Goal: Check status: Check status

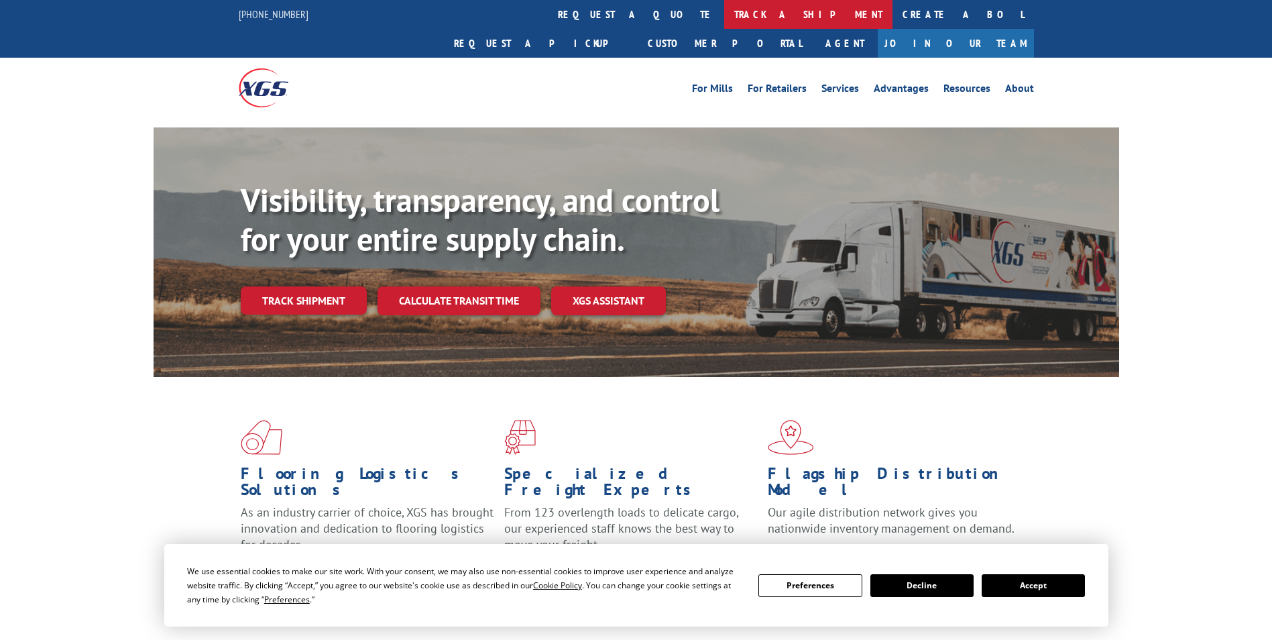
click at [724, 13] on link "track a shipment" at bounding box center [808, 14] width 168 height 29
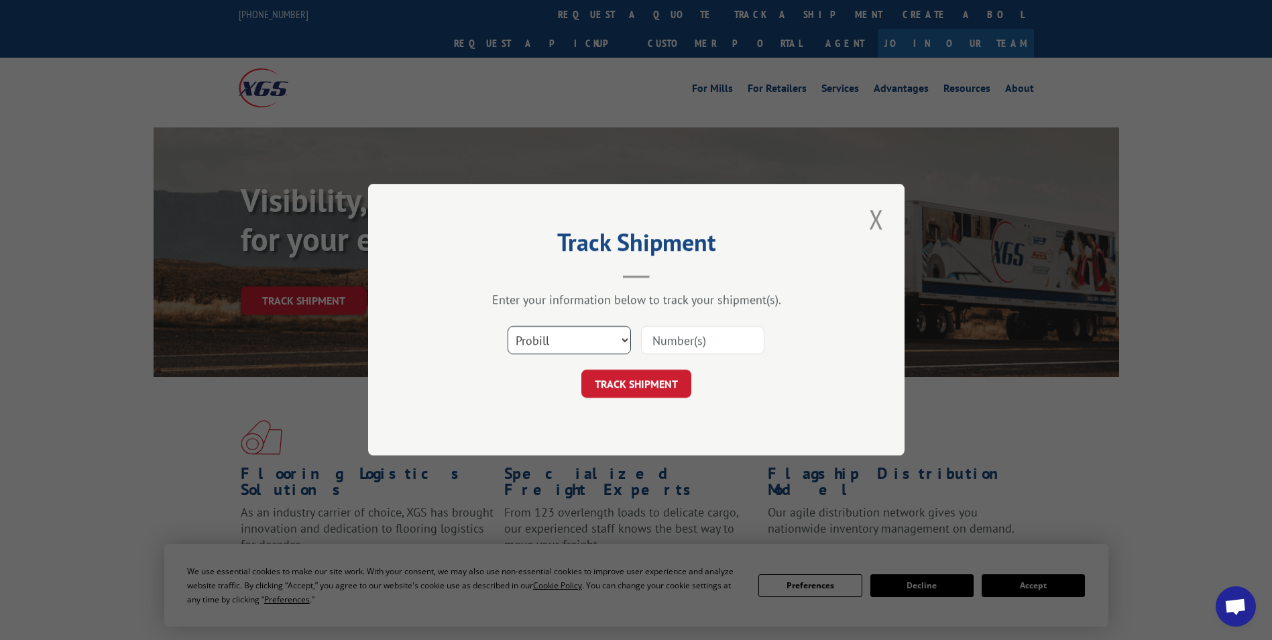
click at [578, 349] on select "Select category... Probill BOL PO" at bounding box center [569, 341] width 123 height 28
select select "bol"
click at [508, 327] on select "Select category... Probill BOL PO" at bounding box center [569, 341] width 123 height 28
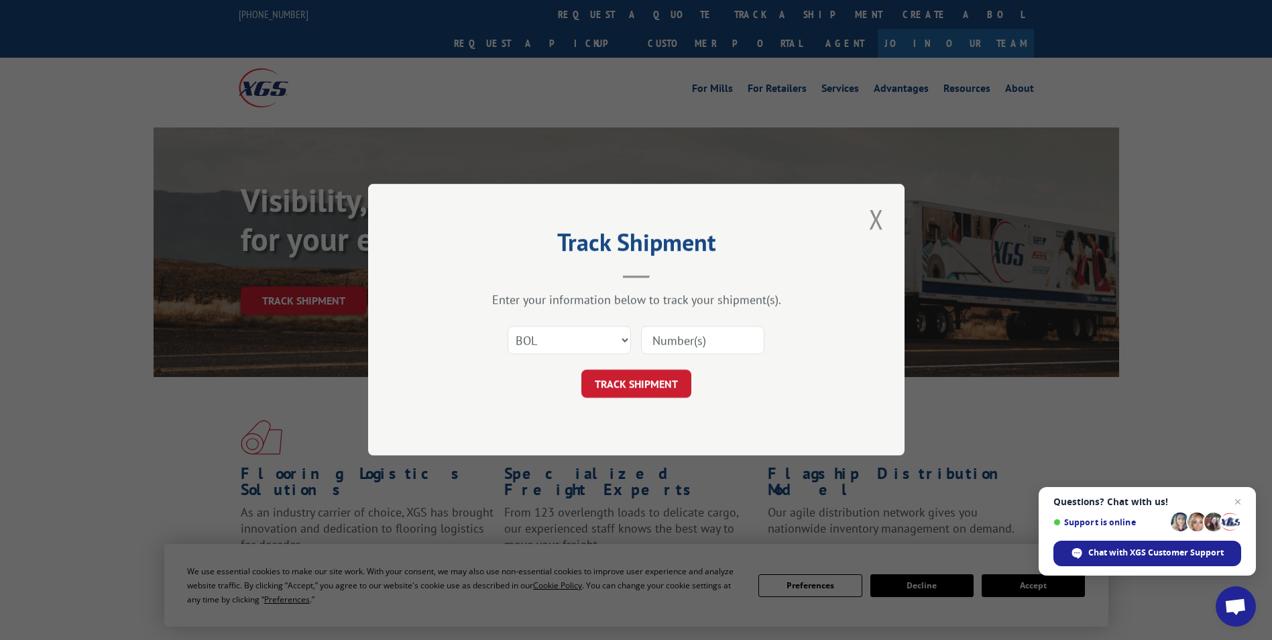
click at [672, 342] on input at bounding box center [702, 341] width 123 height 28
paste input "4846973"
type input "4846973"
click at [581, 370] on button "TRACK SHIPMENT" at bounding box center [636, 384] width 110 height 28
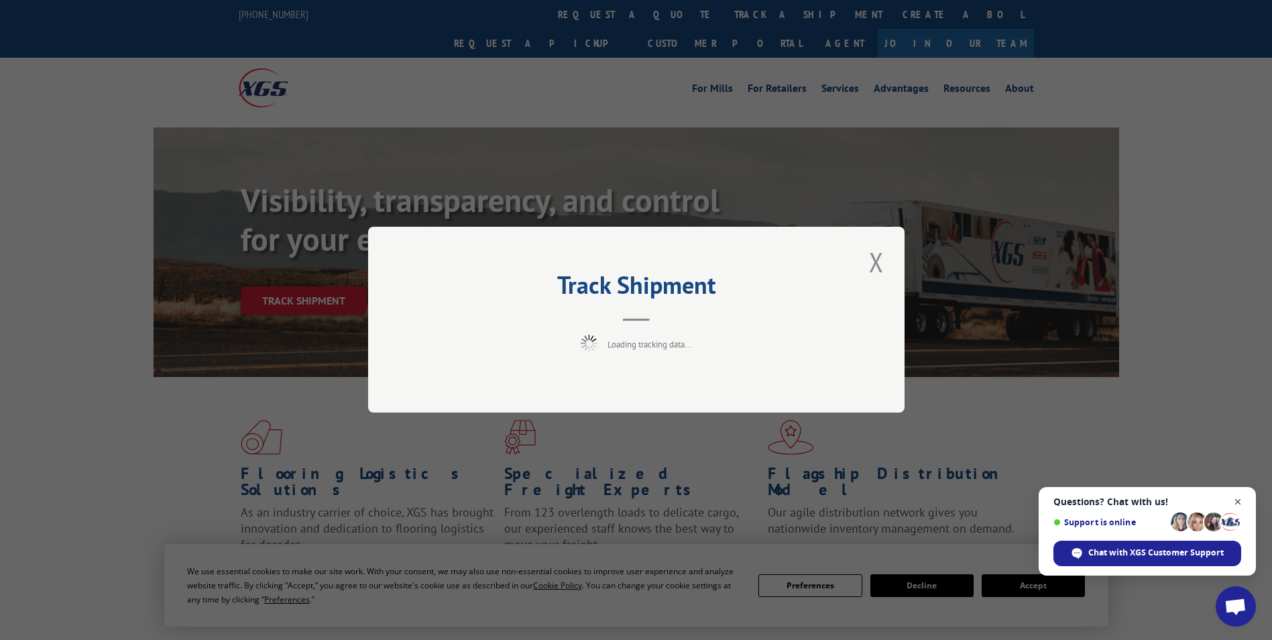
click at [1239, 503] on span "Open chat" at bounding box center [1238, 501] width 17 height 17
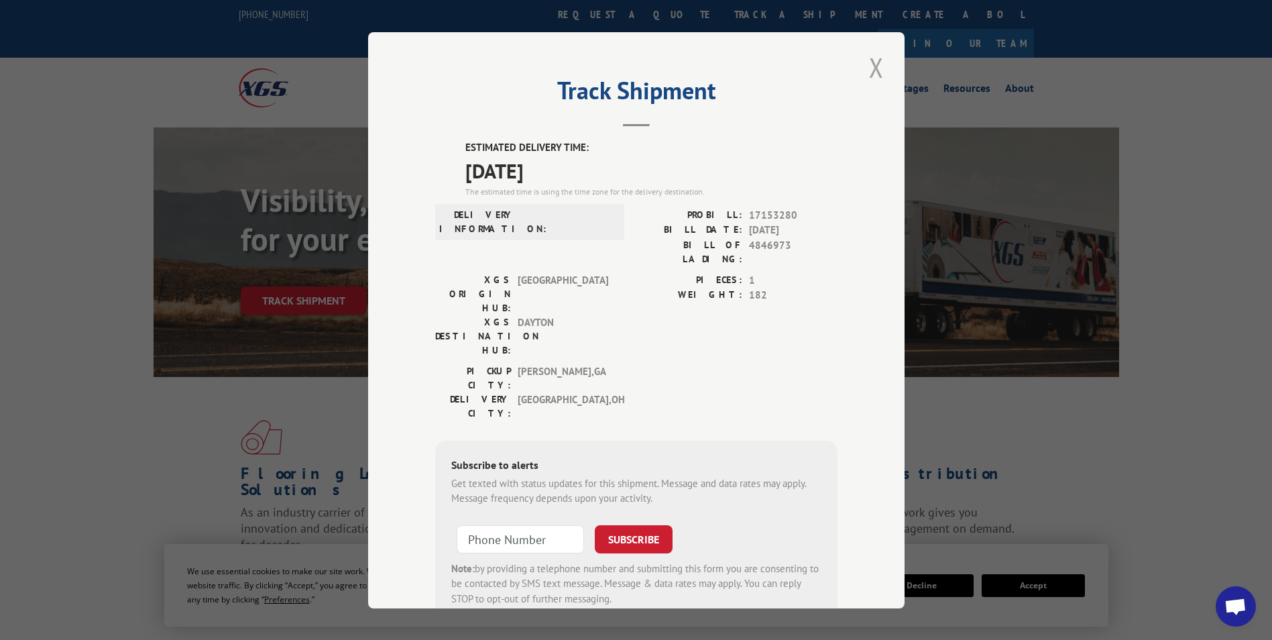
click at [872, 64] on button "Close modal" at bounding box center [876, 67] width 23 height 37
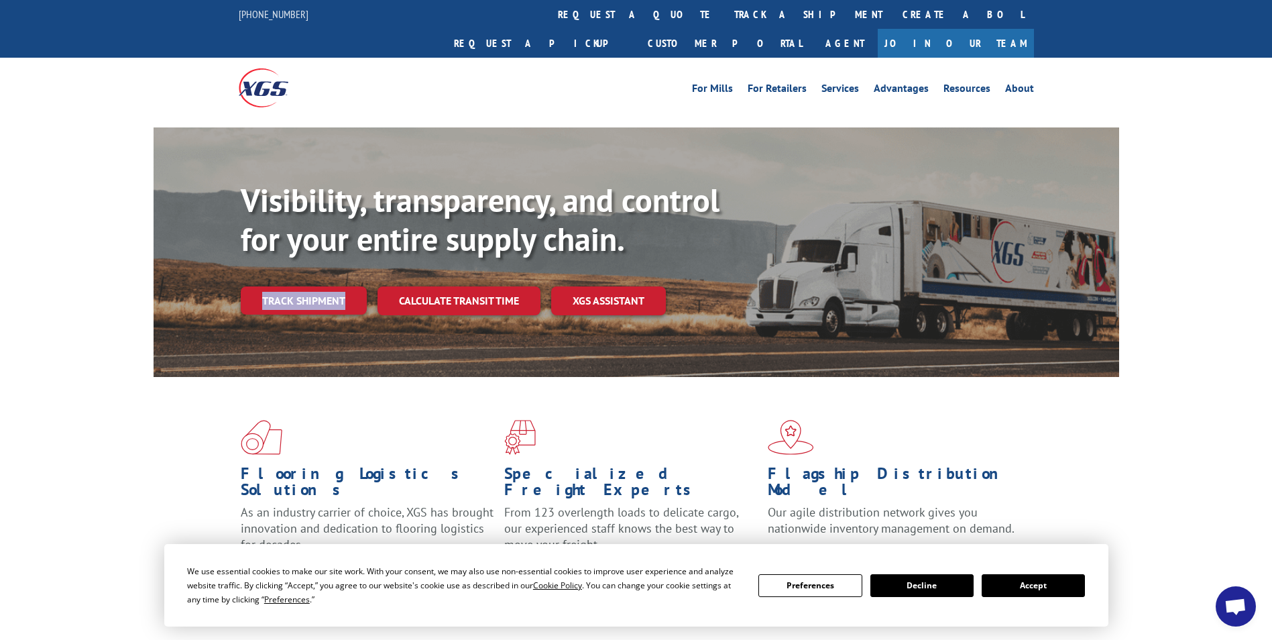
drag, startPoint x: 372, startPoint y: 280, endPoint x: 519, endPoint y: 298, distance: 148.0
click at [391, 242] on div "Visibility, transparency, and control for your entire supply chain. Track shipm…" at bounding box center [680, 274] width 878 height 187
